Goal: Find contact information: Find contact information

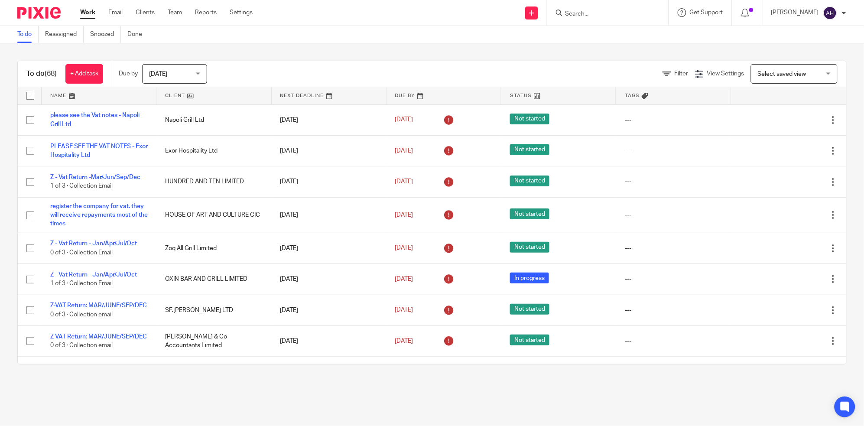
click at [613, 7] on form at bounding box center [611, 12] width 92 height 11
click at [611, 10] on input "Search" at bounding box center [604, 14] width 78 height 8
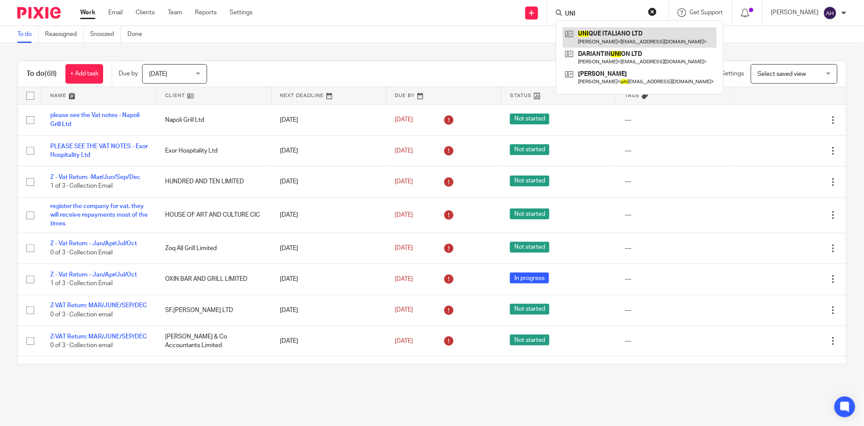
type input "UNI"
click at [628, 32] on link at bounding box center [640, 37] width 154 height 20
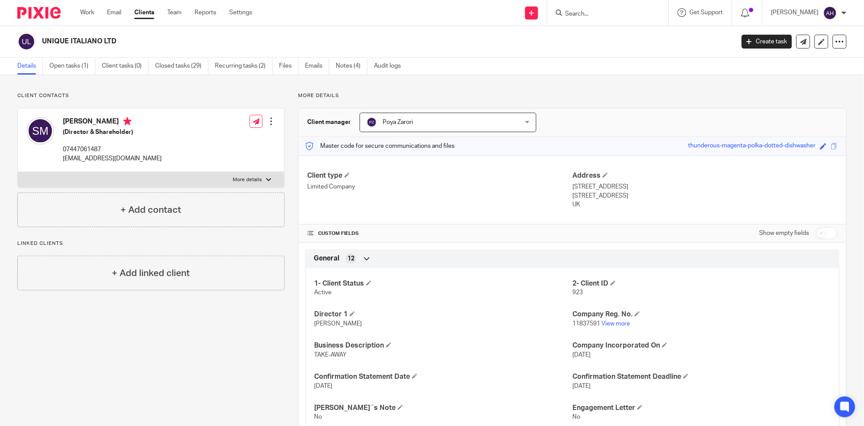
click at [86, 156] on p "[EMAIL_ADDRESS][DOMAIN_NAME]" at bounding box center [112, 158] width 99 height 9
copy div "[EMAIL_ADDRESS][DOMAIN_NAME]"
